Goal: Task Accomplishment & Management: Use online tool/utility

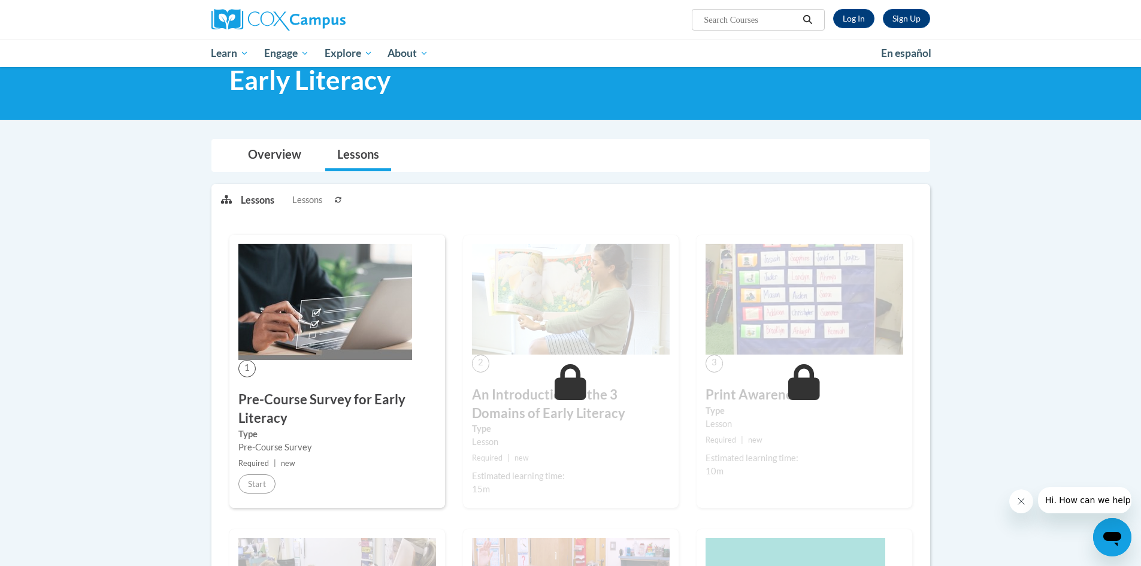
scroll to position [180, 0]
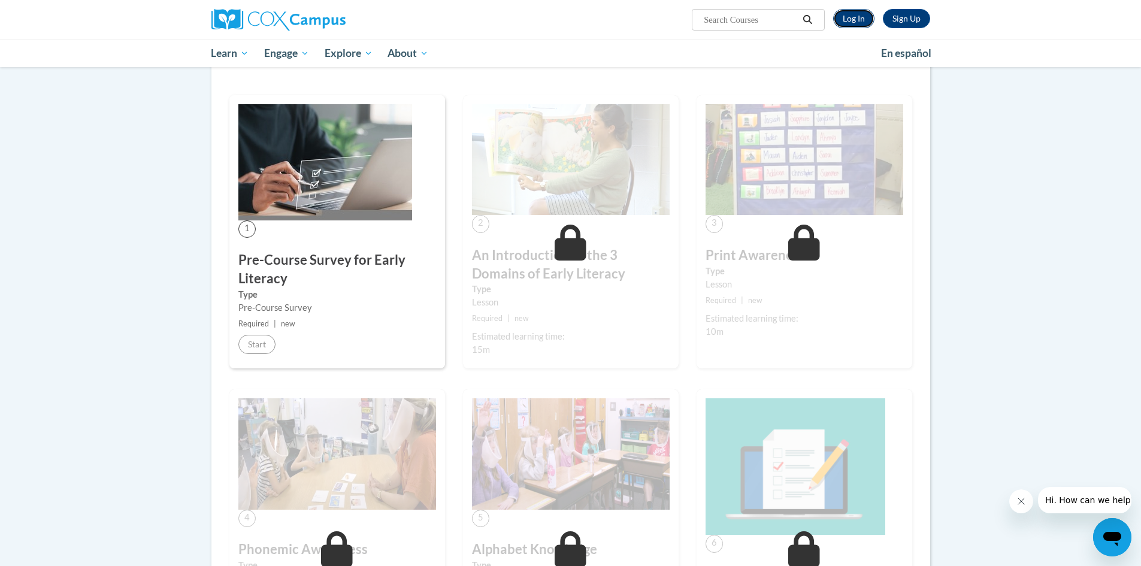
click at [853, 14] on link "Log In" at bounding box center [853, 18] width 41 height 19
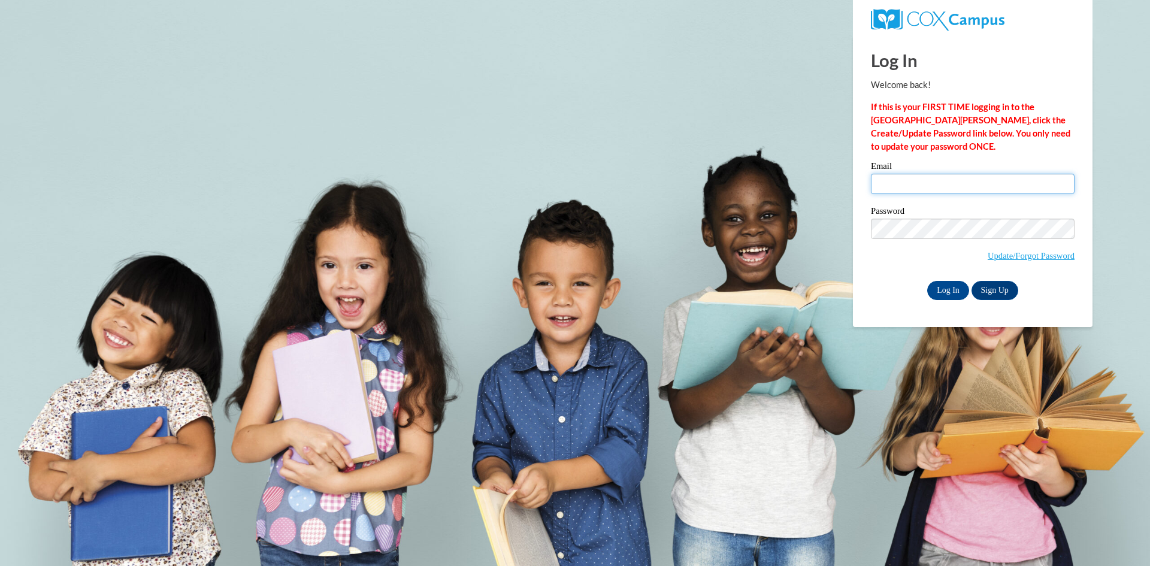
click at [970, 178] on input "Email" at bounding box center [973, 184] width 204 height 20
type input "kjkornegay314@mail.jamessprunt.edu"
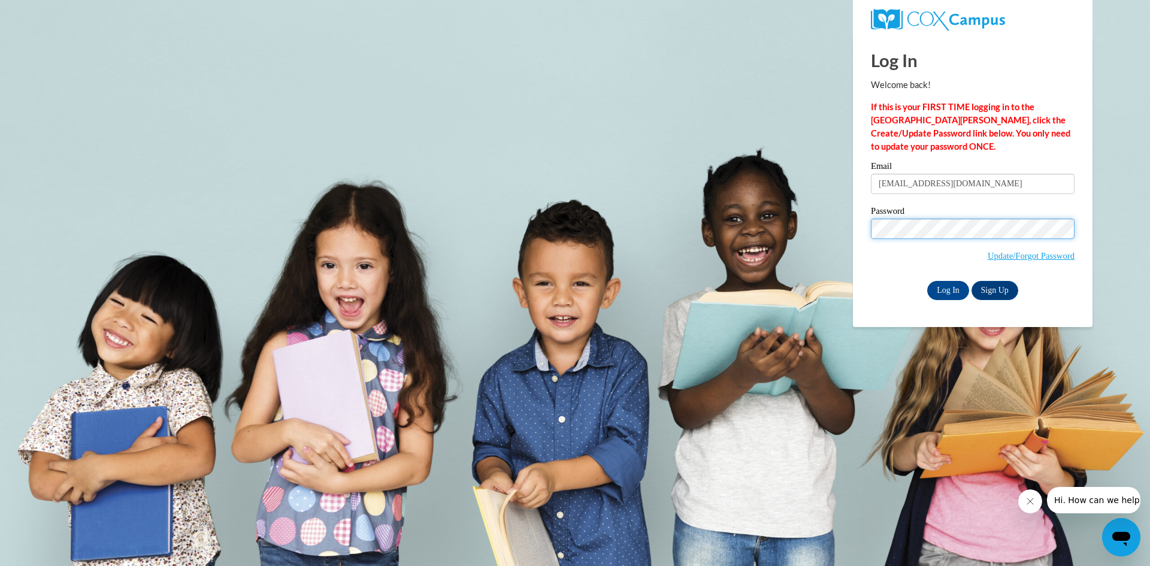
click at [927, 281] on input "Log In" at bounding box center [948, 290] width 42 height 19
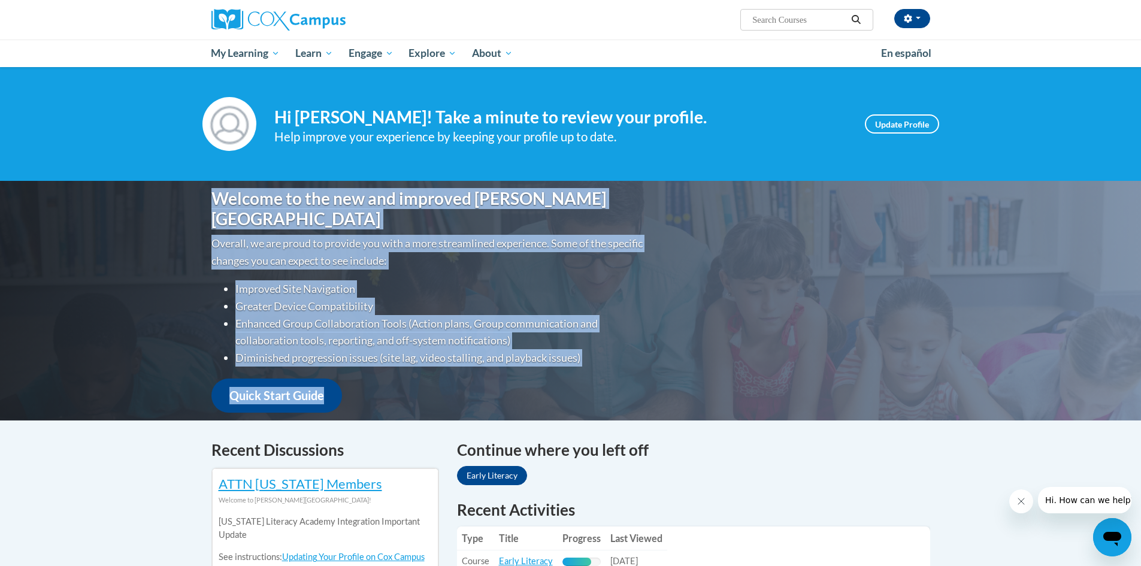
click at [811, 261] on div "Welcome to the new and improved [PERSON_NAME] Campus Overall, we are proud to p…" at bounding box center [570, 301] width 755 height 240
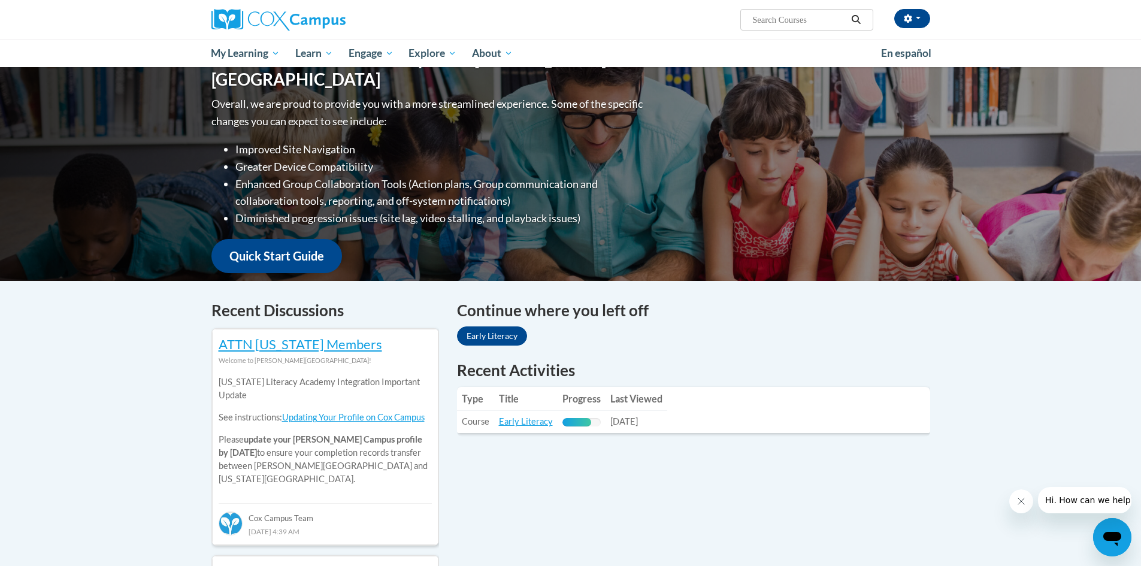
scroll to position [160, 0]
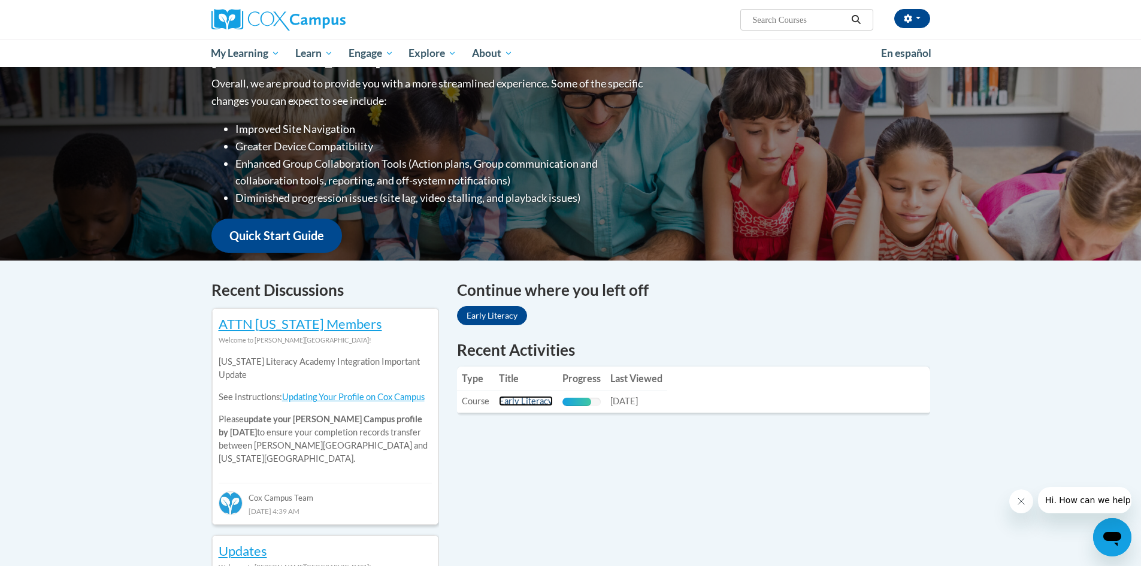
click at [534, 396] on link "Early Literacy" at bounding box center [526, 401] width 54 height 10
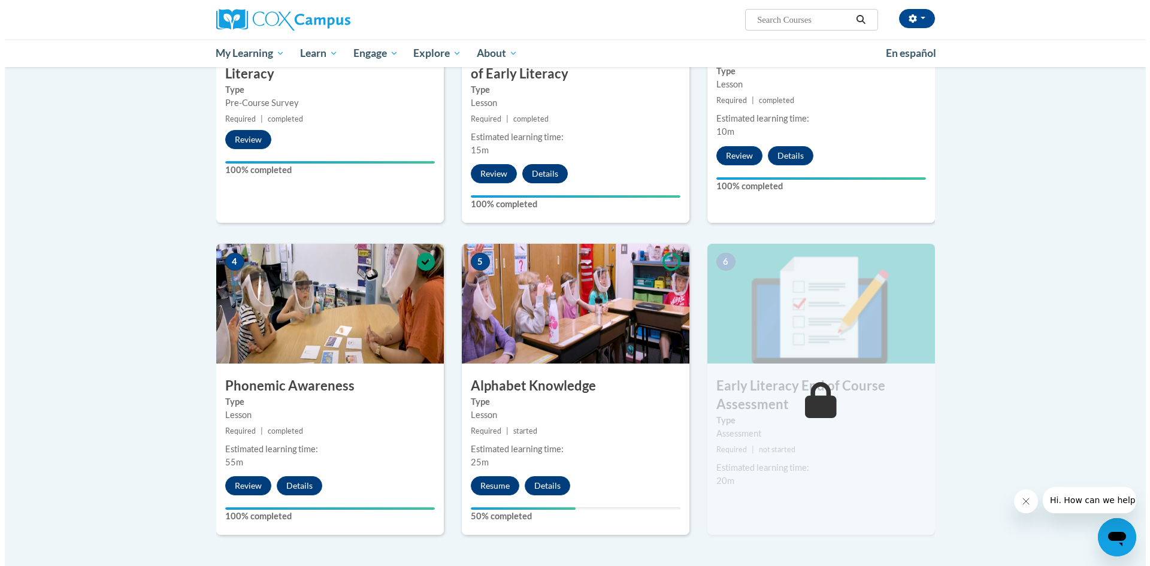
scroll to position [499, 0]
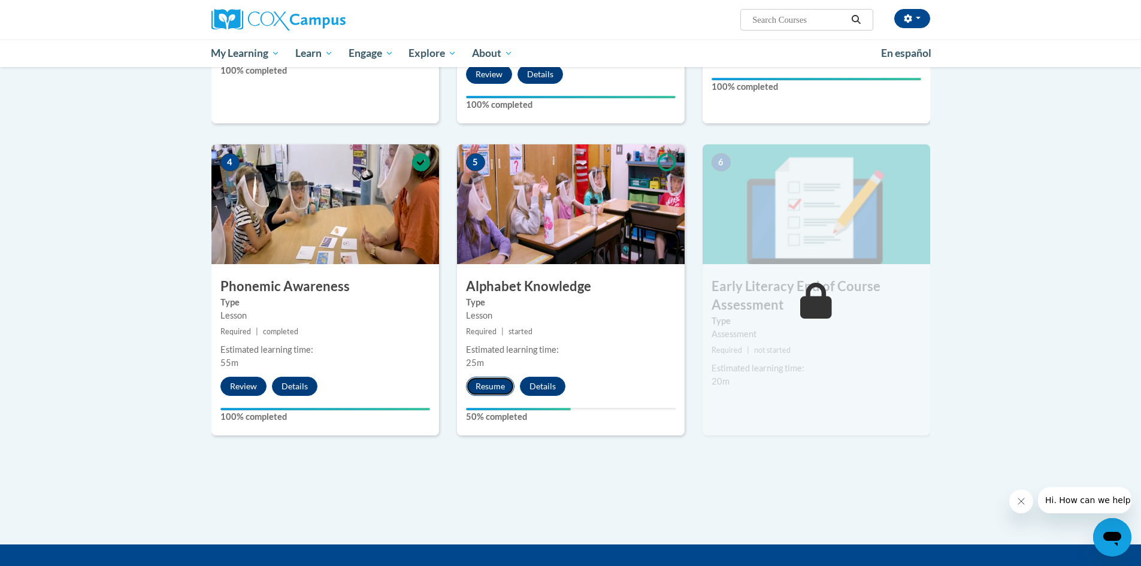
click at [501, 383] on button "Resume" at bounding box center [490, 386] width 49 height 19
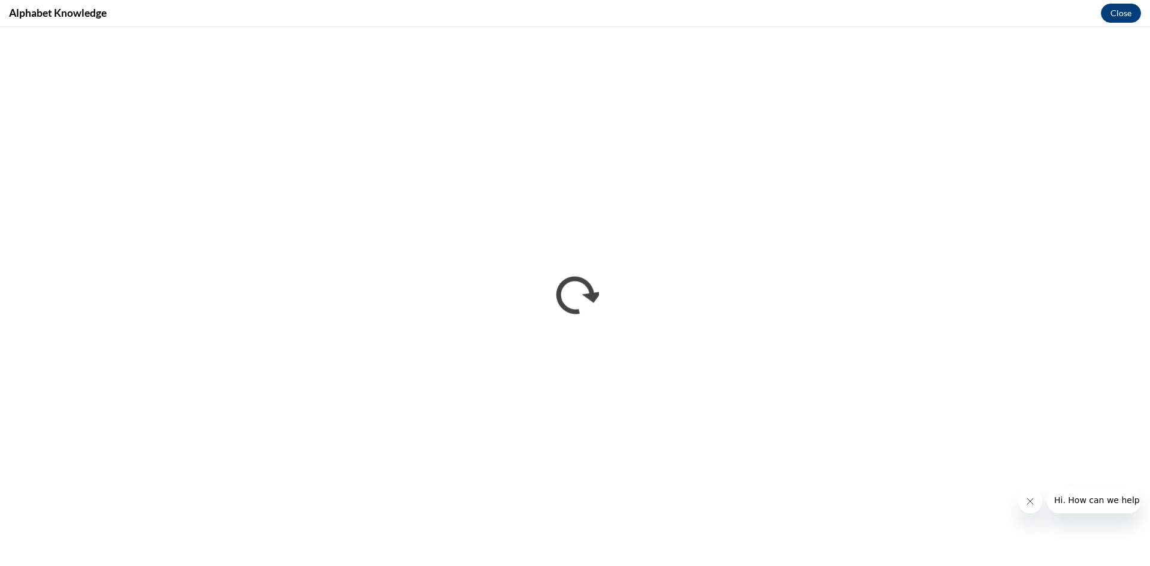
scroll to position [0, 0]
